Goal: Task Accomplishment & Management: Use online tool/utility

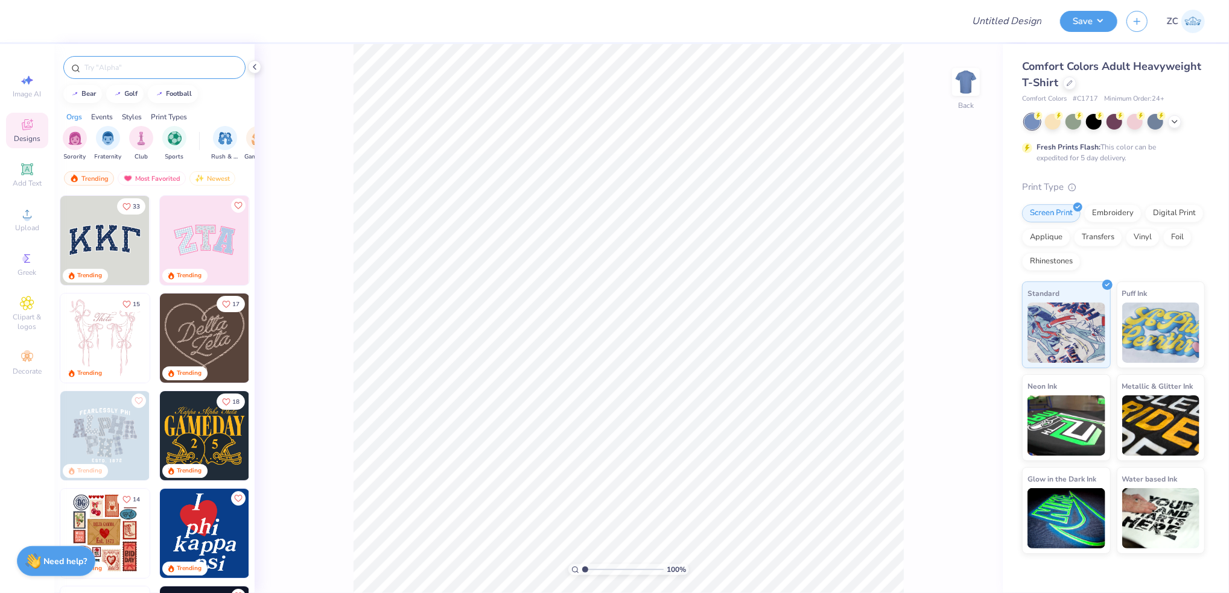
click at [99, 66] on input "text" at bounding box center [160, 68] width 154 height 12
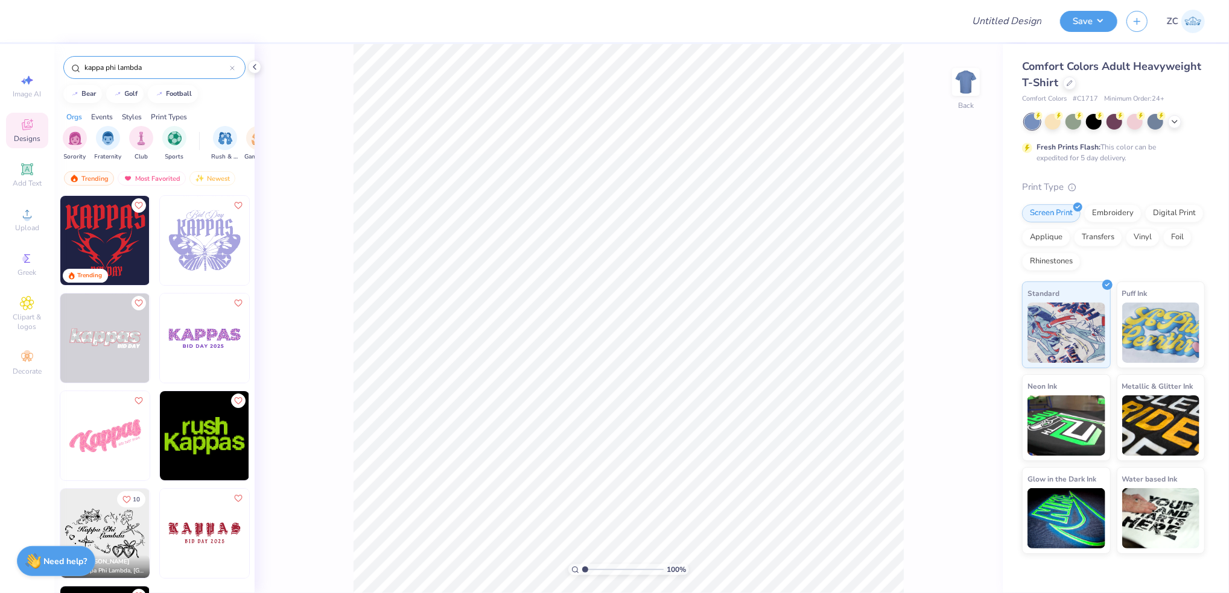
scroll to position [56, 0]
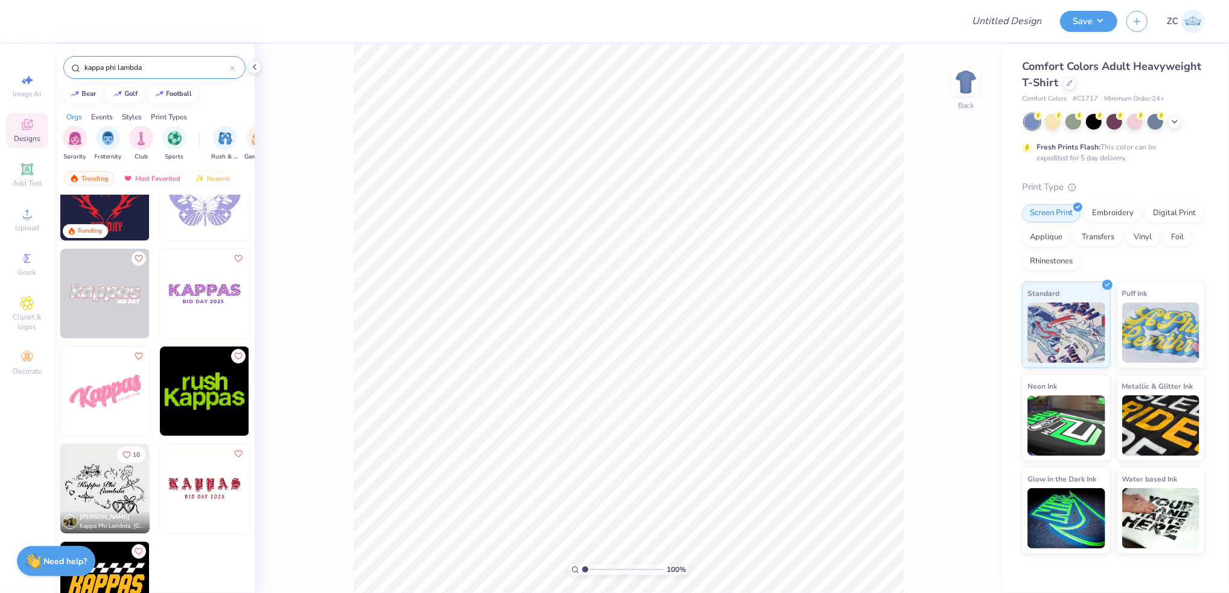
type input "kappa phi lambda"
click at [93, 468] on img at bounding box center [104, 488] width 89 height 89
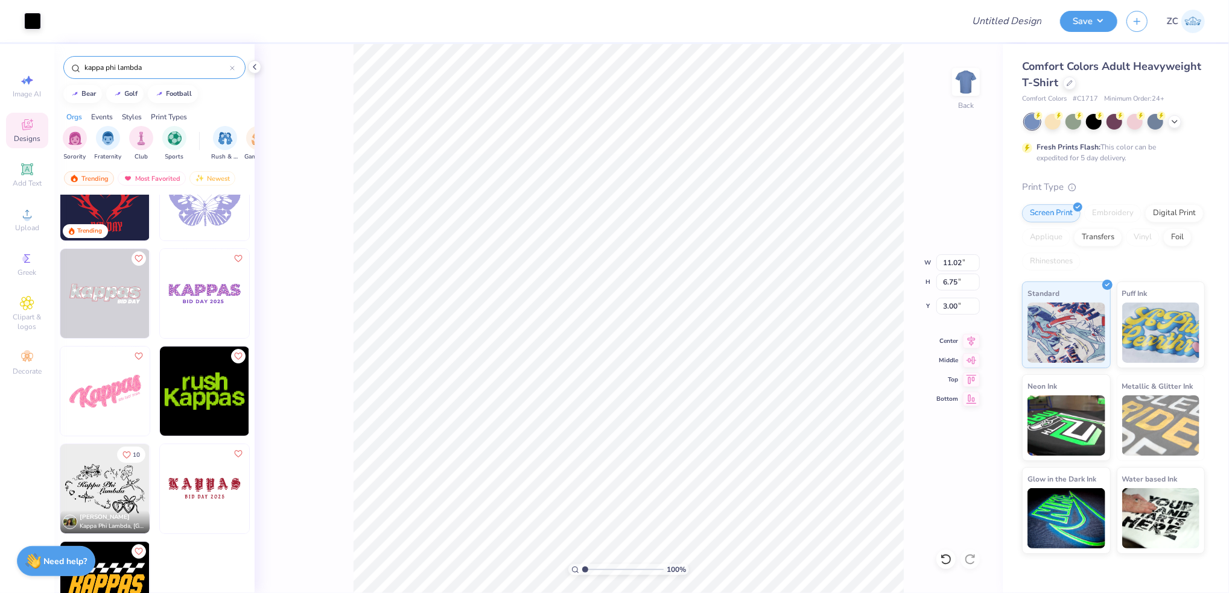
scroll to position [0, 0]
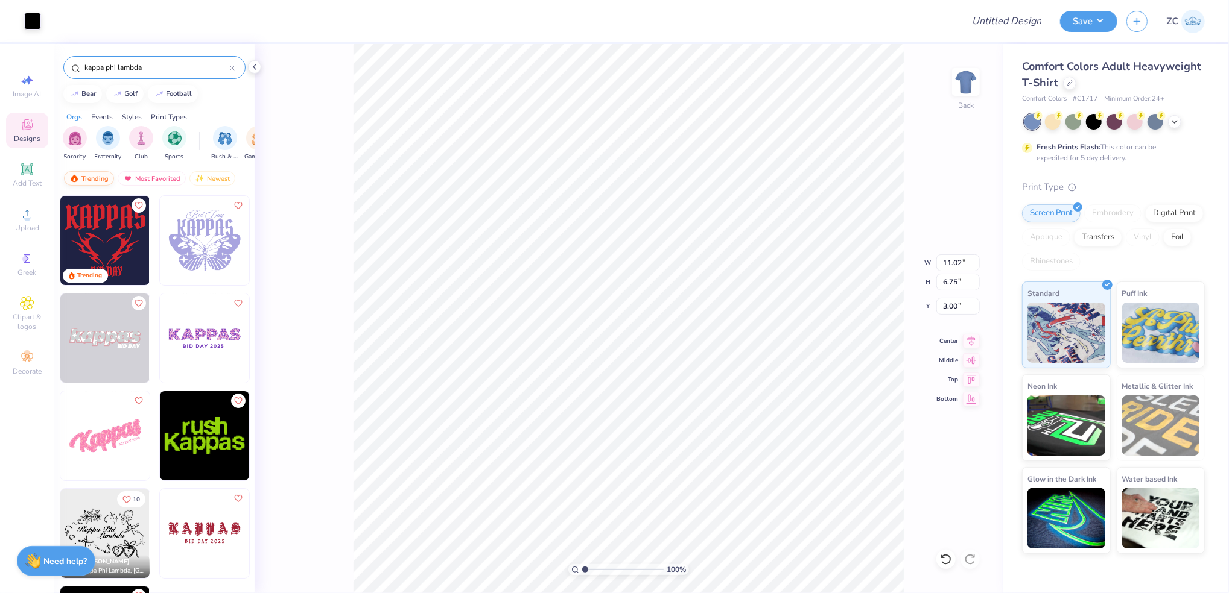
click at [95, 174] on div "Trending" at bounding box center [89, 178] width 50 height 14
click at [233, 67] on icon at bounding box center [232, 68] width 5 height 5
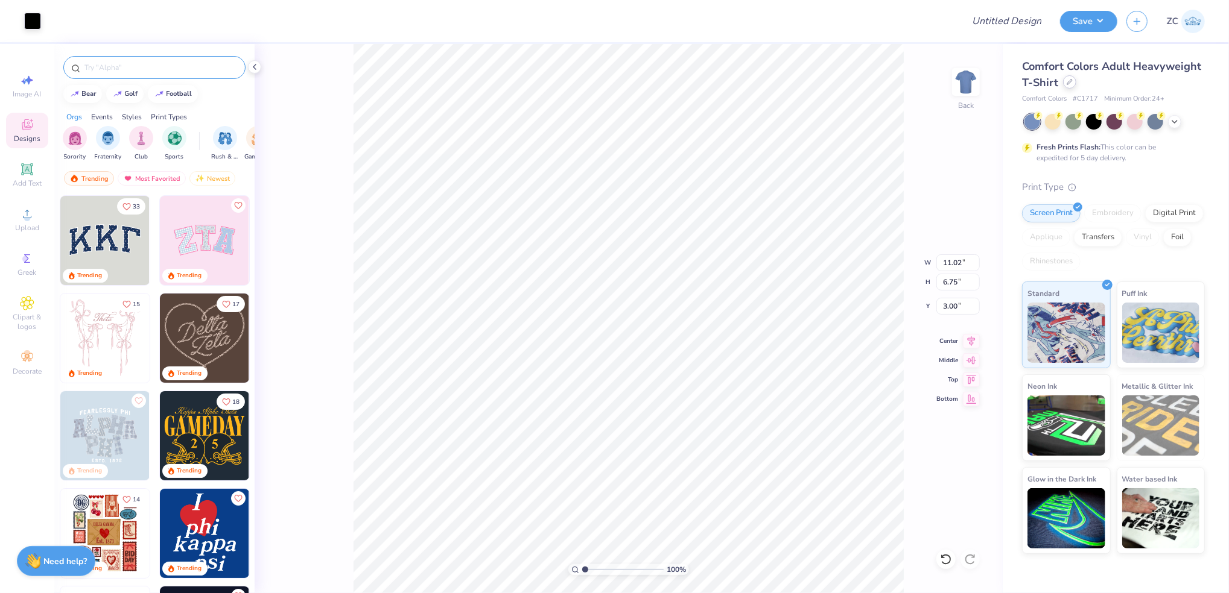
click at [1072, 80] on div at bounding box center [1069, 81] width 13 height 13
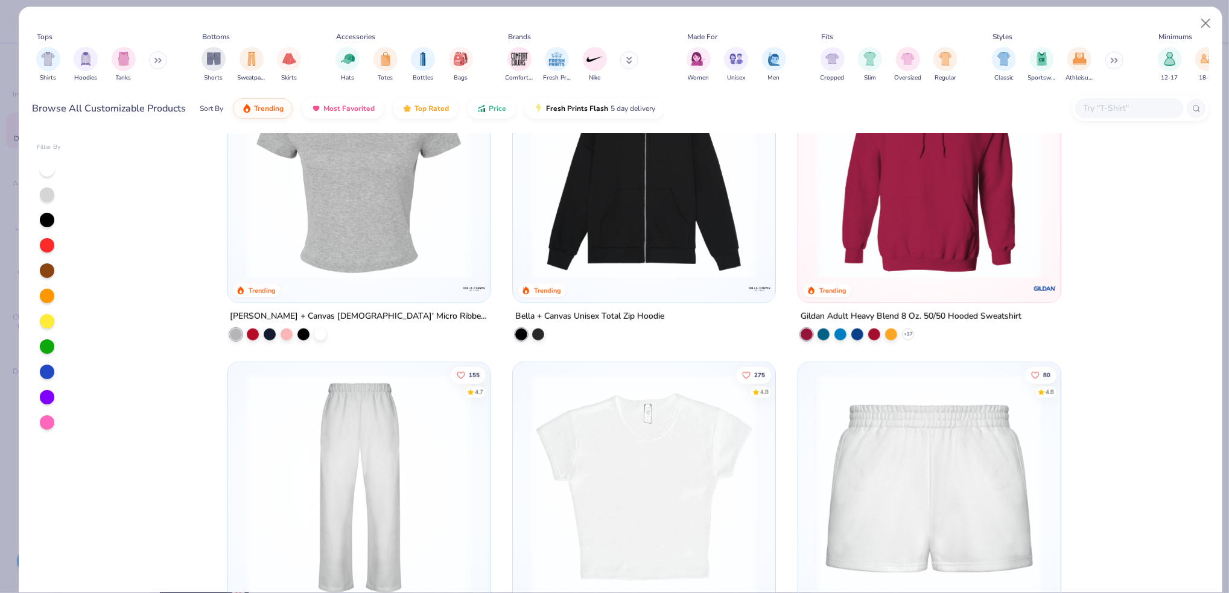
scroll to position [884, 0]
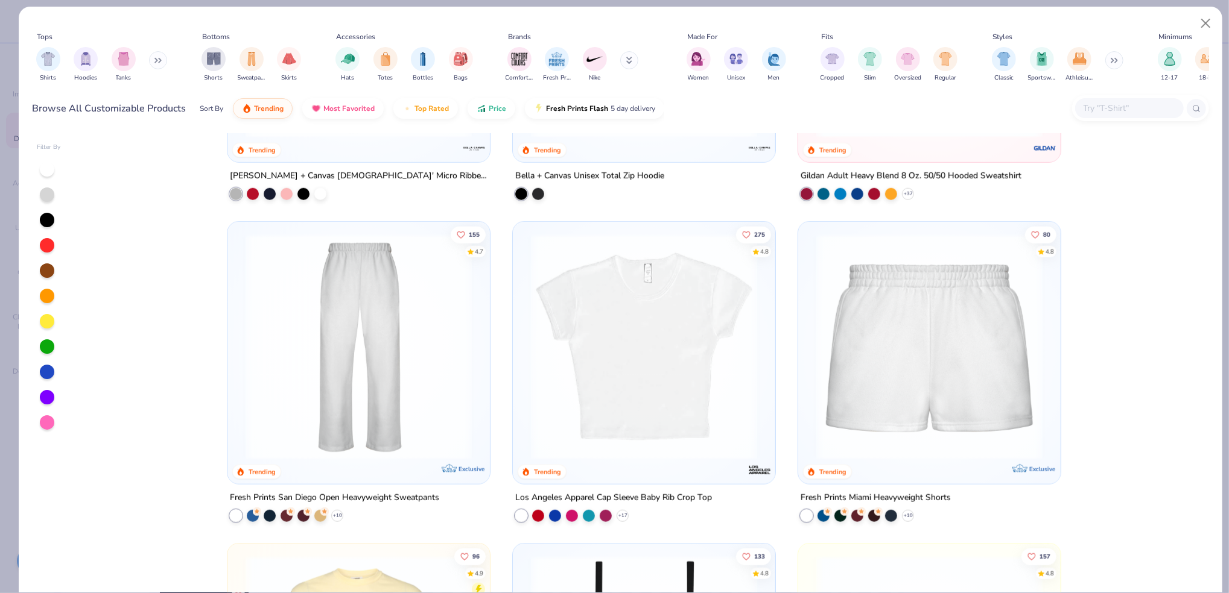
click at [614, 416] on img at bounding box center [644, 347] width 238 height 226
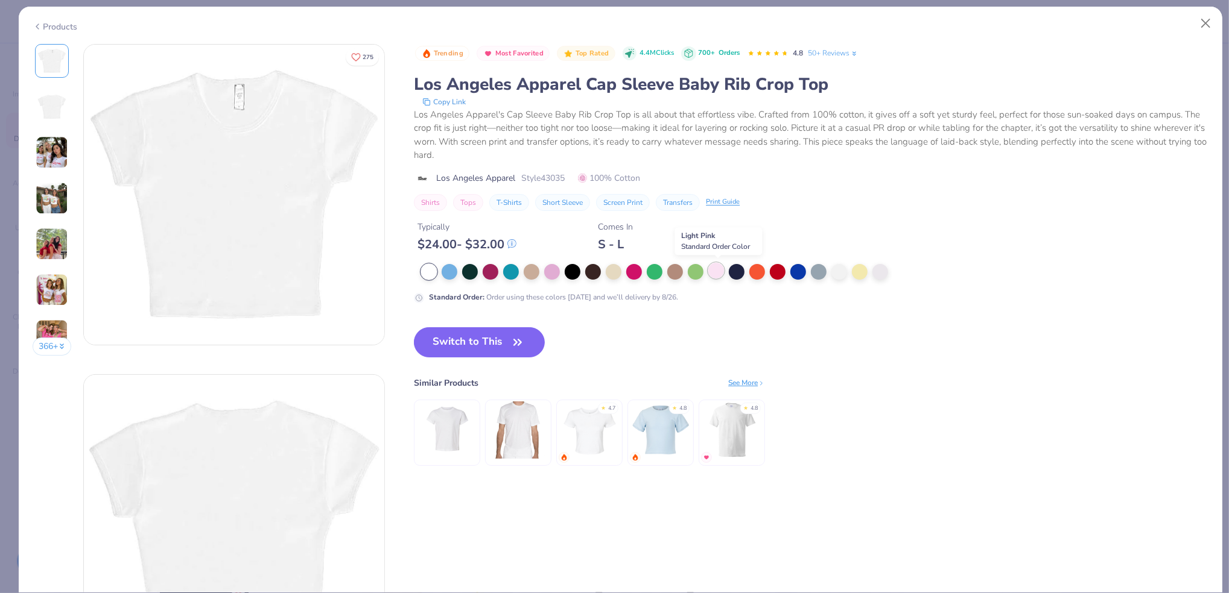
click at [715, 270] on div at bounding box center [716, 271] width 16 height 16
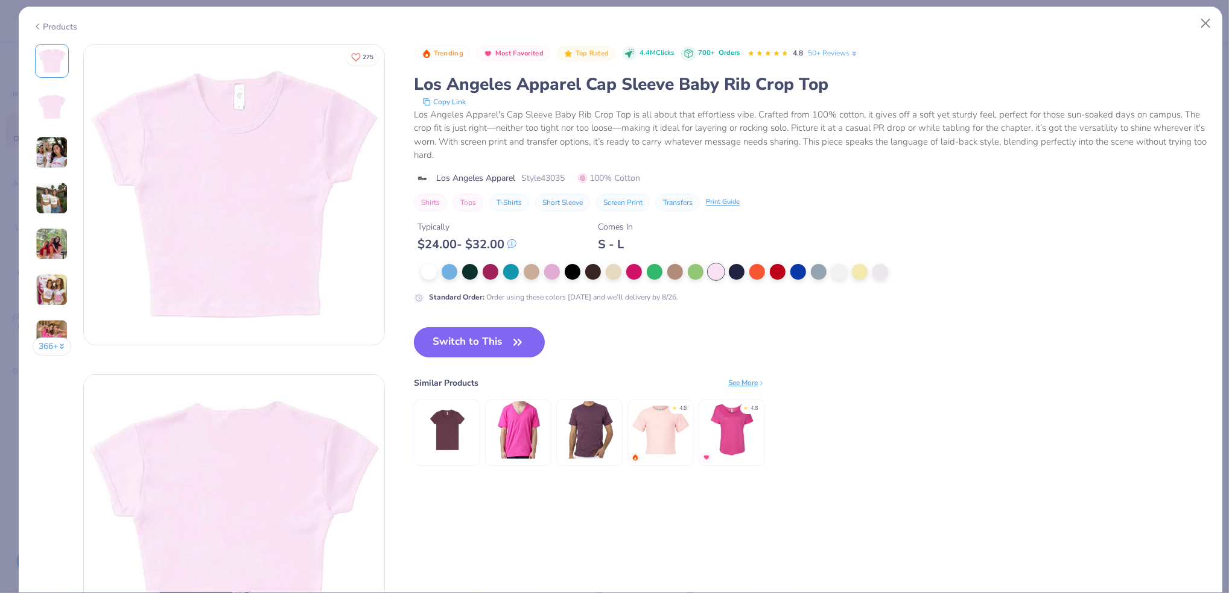
drag, startPoint x: 507, startPoint y: 347, endPoint x: 194, endPoint y: 174, distance: 357.7
click at [507, 347] on button "Switch to This" at bounding box center [479, 342] width 131 height 30
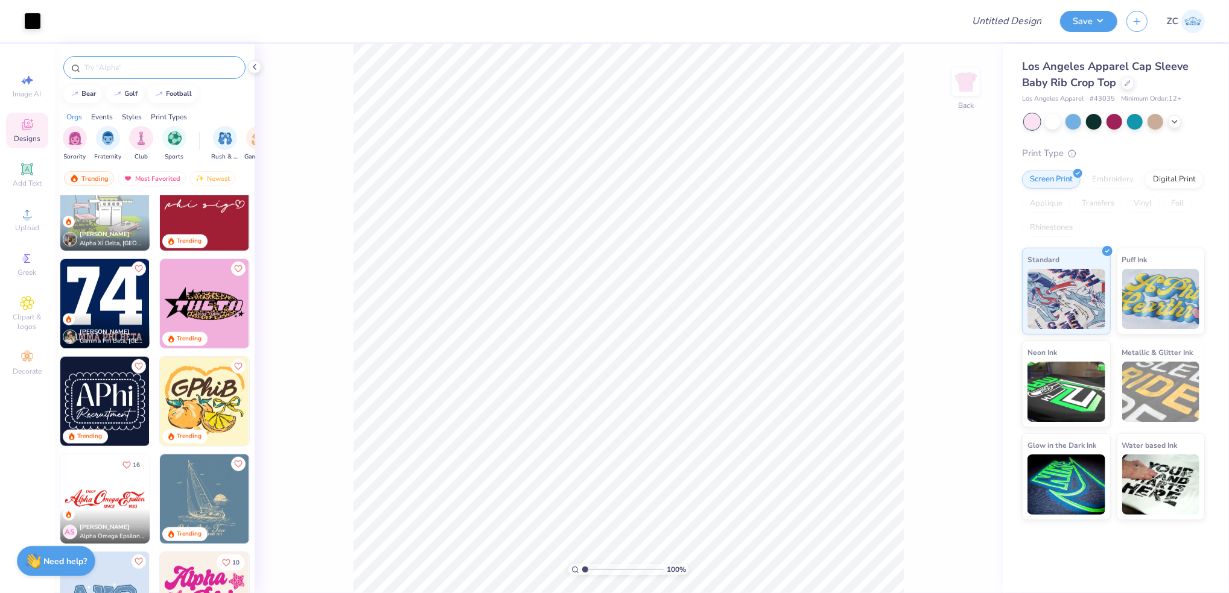
scroll to position [917, 0]
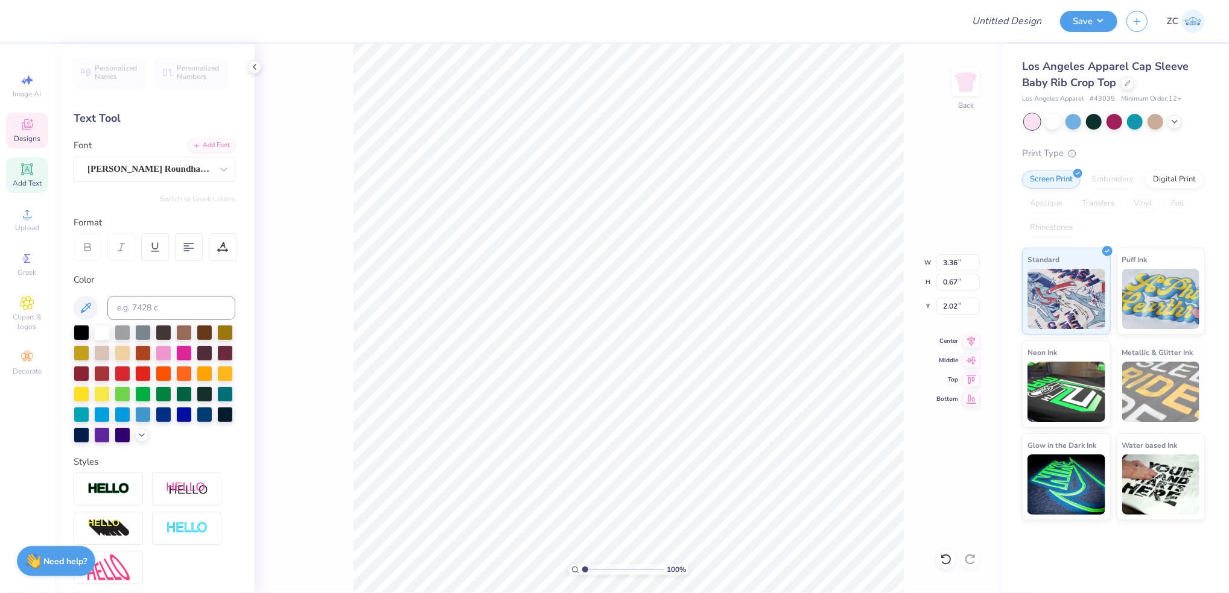
type input "1.40"
type input "0.79"
type input "3.61"
click at [192, 355] on div at bounding box center [184, 352] width 16 height 16
click at [52, 21] on div at bounding box center [54, 19] width 17 height 17
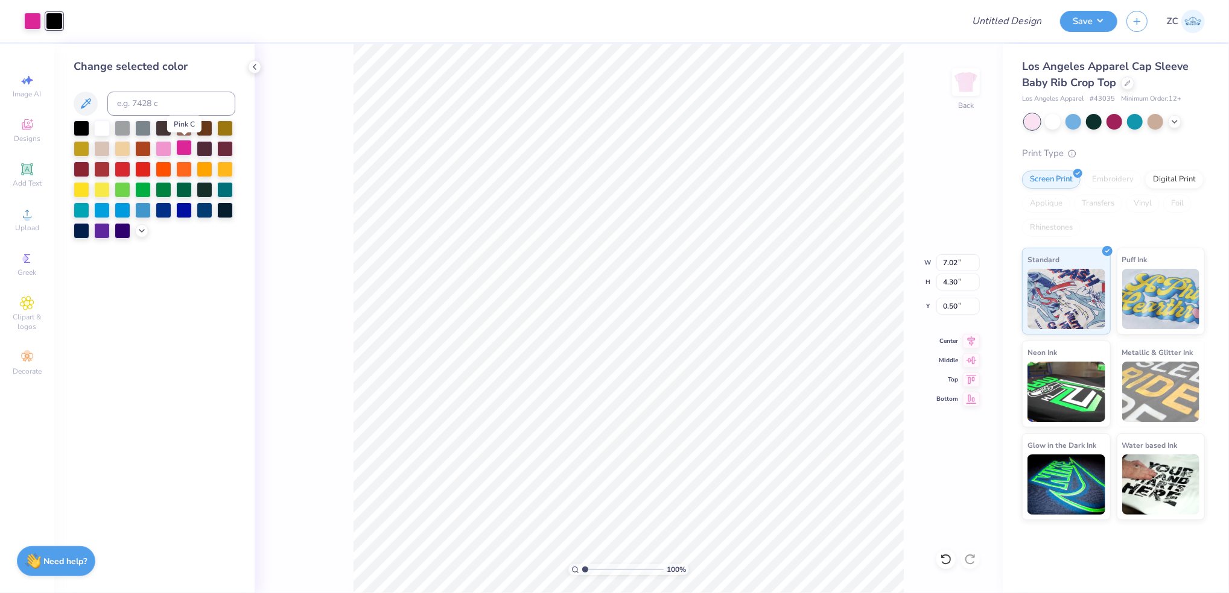
click at [185, 144] on div at bounding box center [184, 148] width 16 height 16
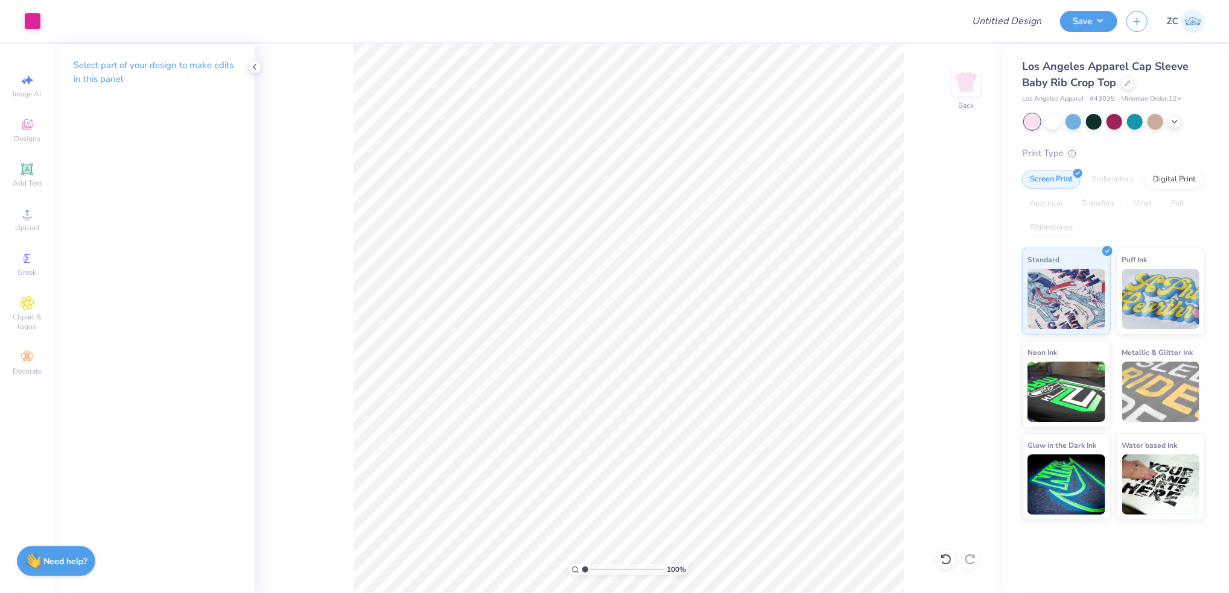
click at [913, 451] on div "100 % Back" at bounding box center [629, 318] width 748 height 549
click at [253, 65] on icon at bounding box center [255, 67] width 10 height 10
click at [990, 18] on input "Design Title" at bounding box center [991, 21] width 118 height 24
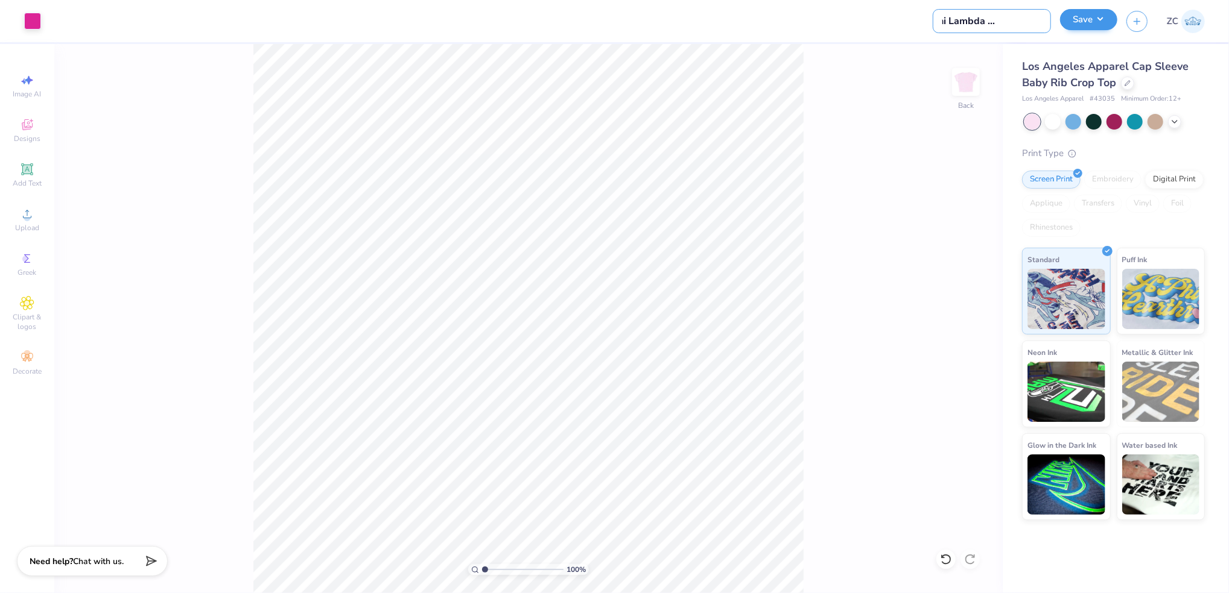
type input "Kappa Phi Lambda General F25"
click at [1092, 11] on button "Save" at bounding box center [1088, 19] width 57 height 21
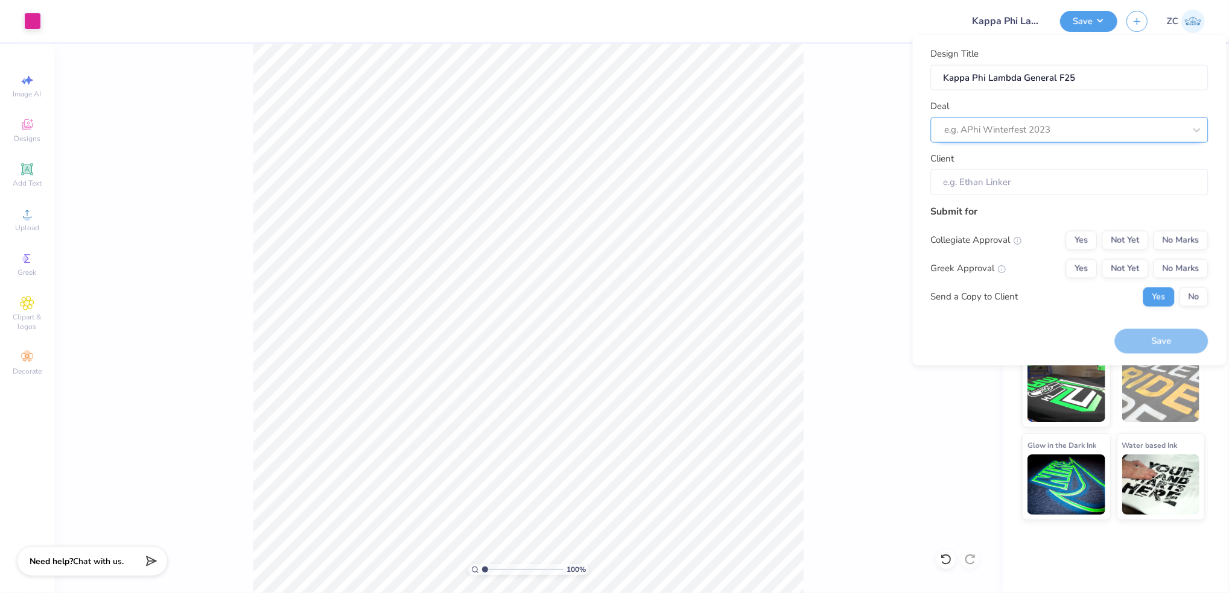
click at [1041, 127] on div at bounding box center [1064, 130] width 240 height 16
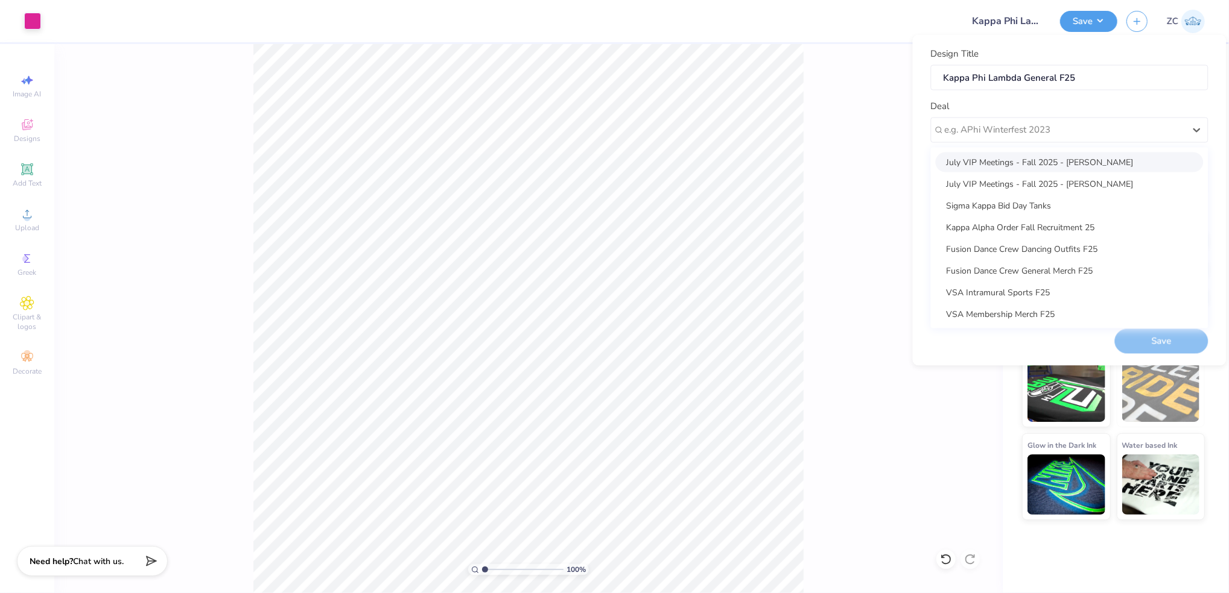
click at [1144, 94] on div "Design Title Kappa Phi Lambda General F25 Deal option July VIP Meetings - Fall …" at bounding box center [1069, 121] width 277 height 148
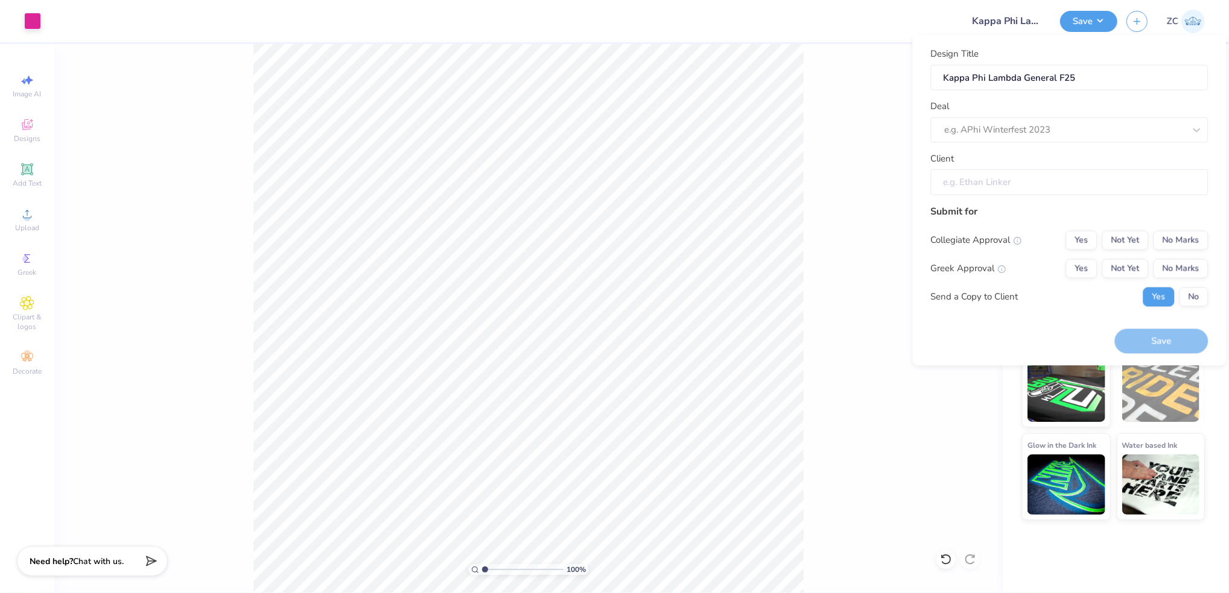
click at [1084, 183] on input "Client" at bounding box center [1069, 182] width 277 height 26
click at [828, 384] on div "100 % Back" at bounding box center [528, 318] width 948 height 549
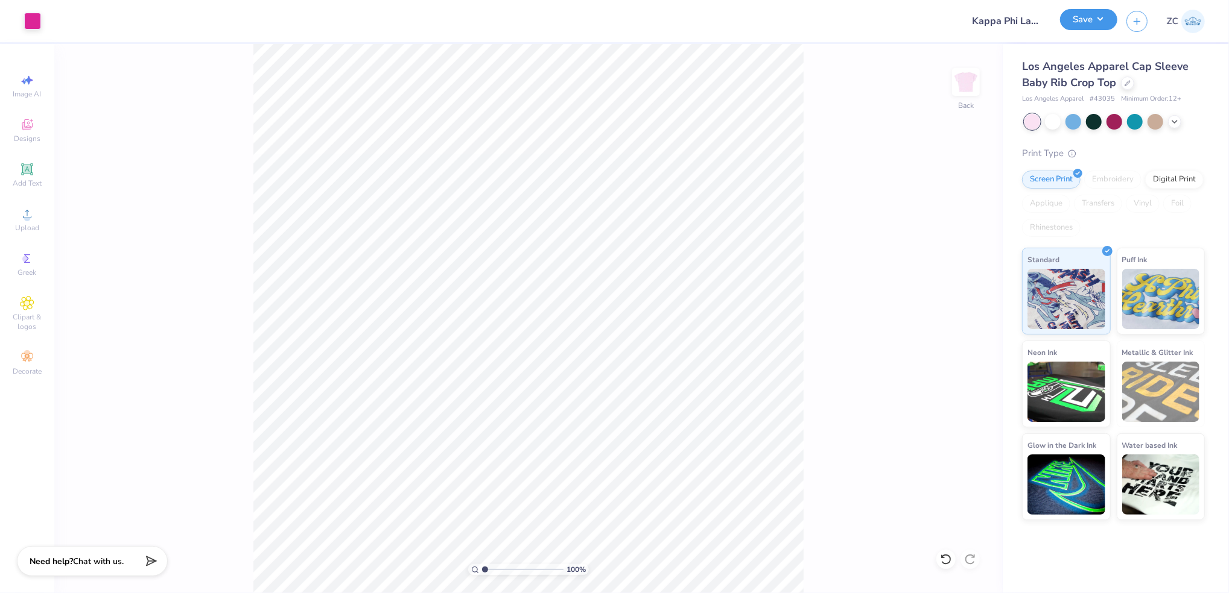
click at [1068, 16] on button "Save" at bounding box center [1088, 19] width 57 height 21
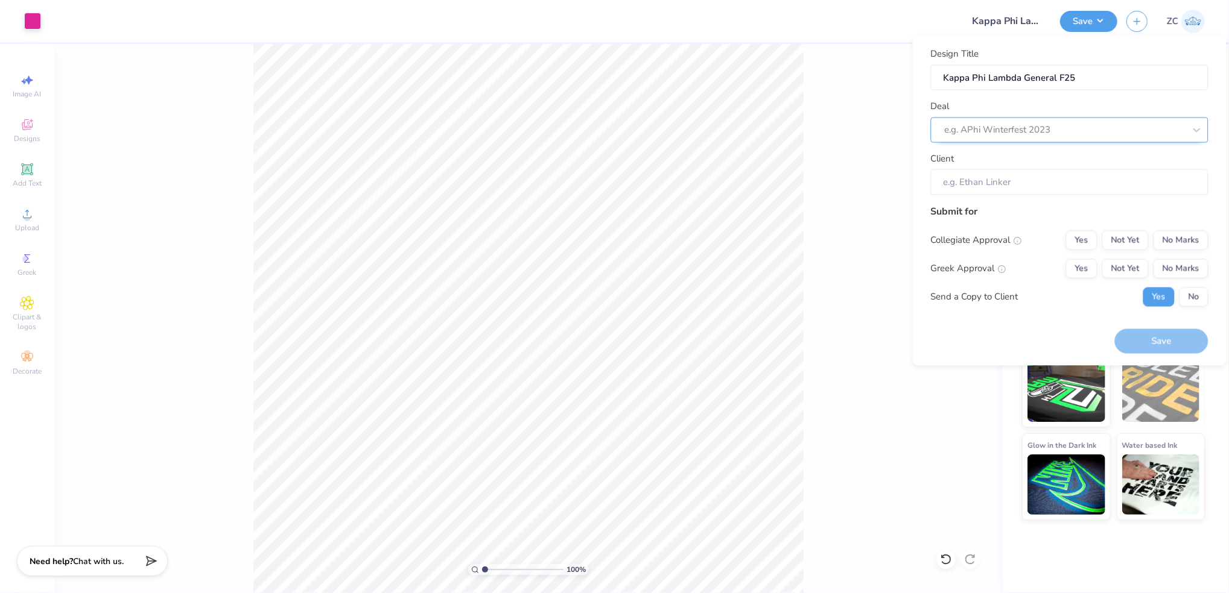
click at [1030, 134] on div at bounding box center [1064, 130] width 240 height 16
click at [979, 207] on div "Kappa Phi Fall Rush 25" at bounding box center [1069, 205] width 268 height 20
type input "ka"
type input "[PERSON_NAME]"
click at [1159, 238] on button "No Marks" at bounding box center [1180, 239] width 55 height 19
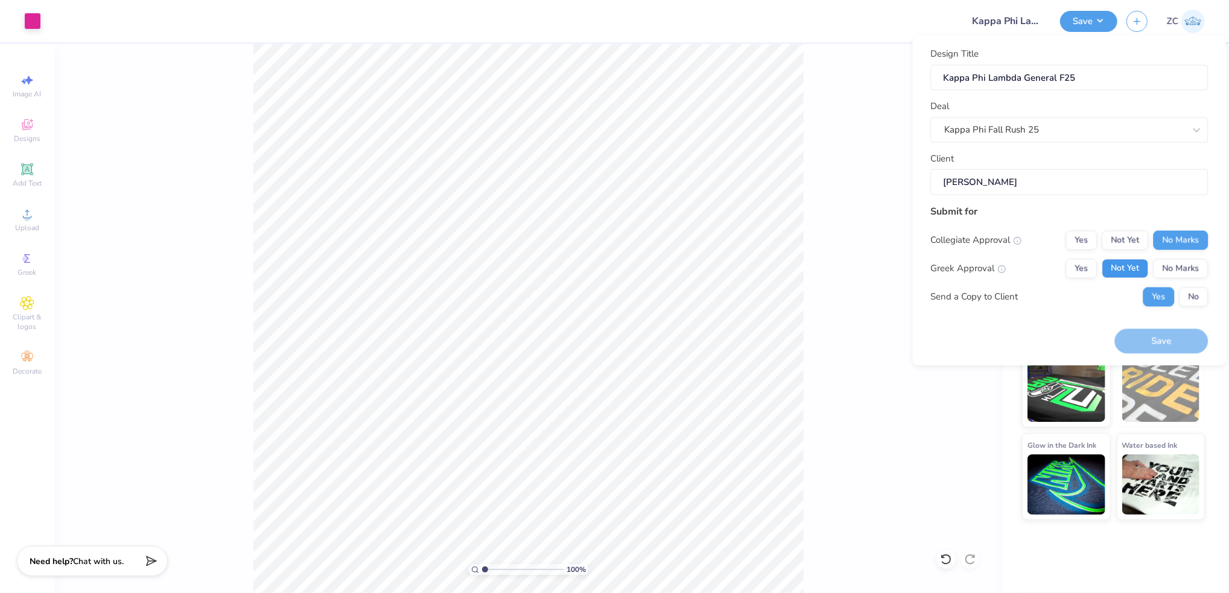
click at [1117, 268] on button "Not Yet" at bounding box center [1125, 268] width 46 height 19
click at [1159, 337] on button "Save" at bounding box center [1161, 341] width 93 height 25
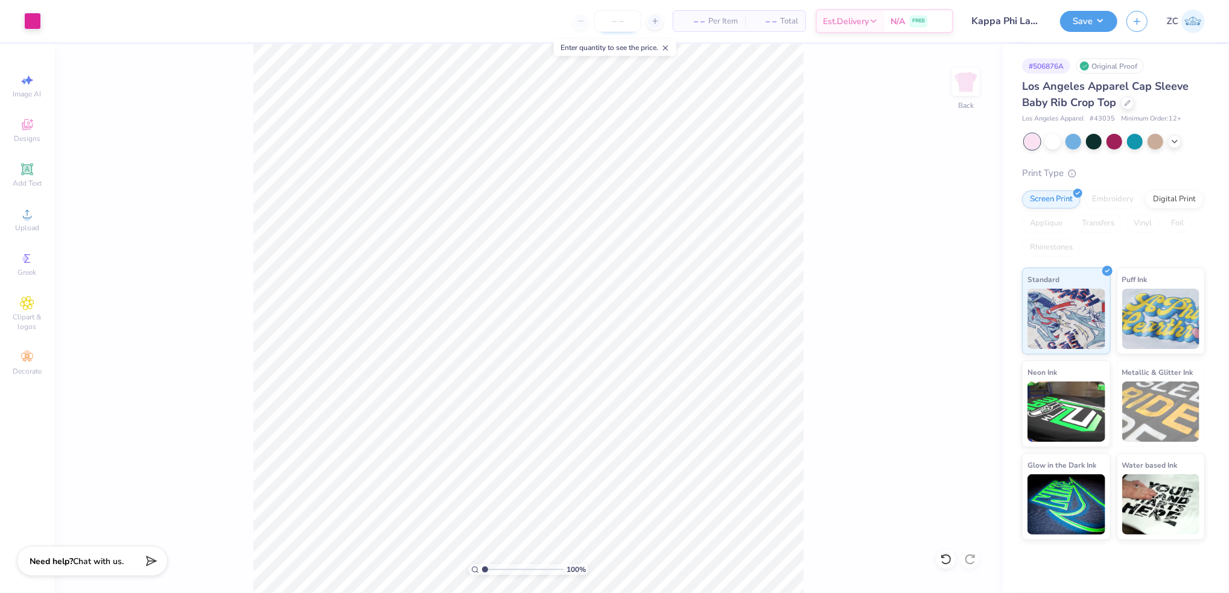
drag, startPoint x: 627, startPoint y: 25, endPoint x: 629, endPoint y: 18, distance: 6.9
click at [627, 23] on input "number" at bounding box center [617, 21] width 47 height 22
type input "1"
type input "4"
